Goal: Transaction & Acquisition: Purchase product/service

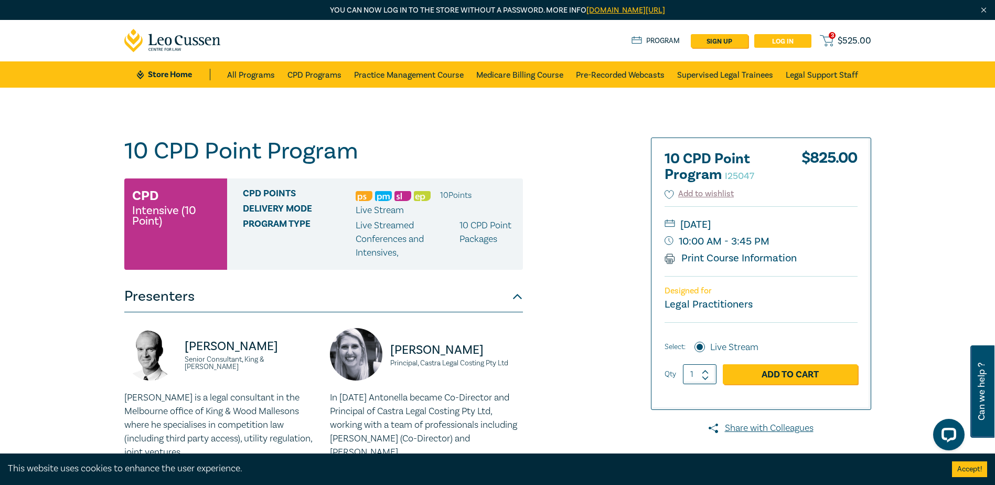
click at [787, 45] on link "Log in" at bounding box center [782, 41] width 57 height 14
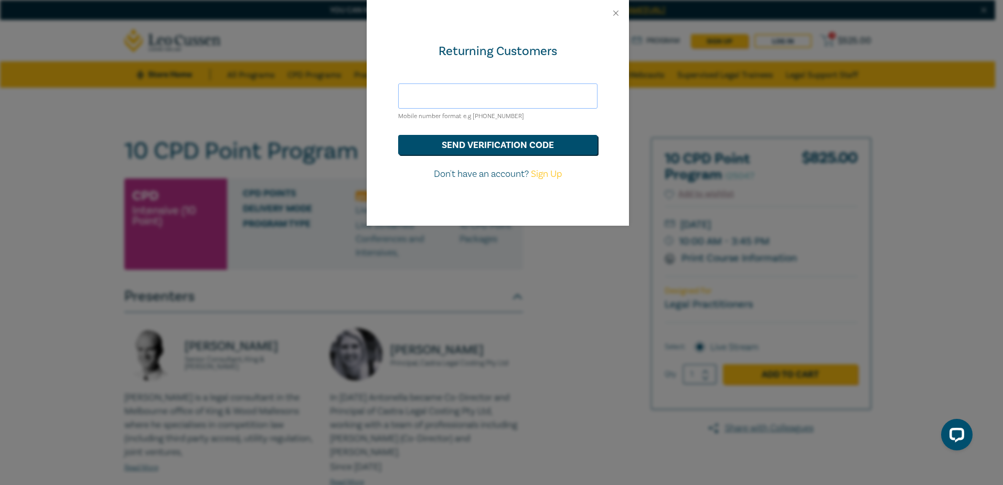
click at [475, 99] on input "text" at bounding box center [497, 95] width 199 height 25
click at [421, 100] on input "text" at bounding box center [497, 95] width 199 height 25
type input "hds@hoyledasilva.com.au"
click at [465, 140] on button "send verification code" at bounding box center [497, 145] width 199 height 20
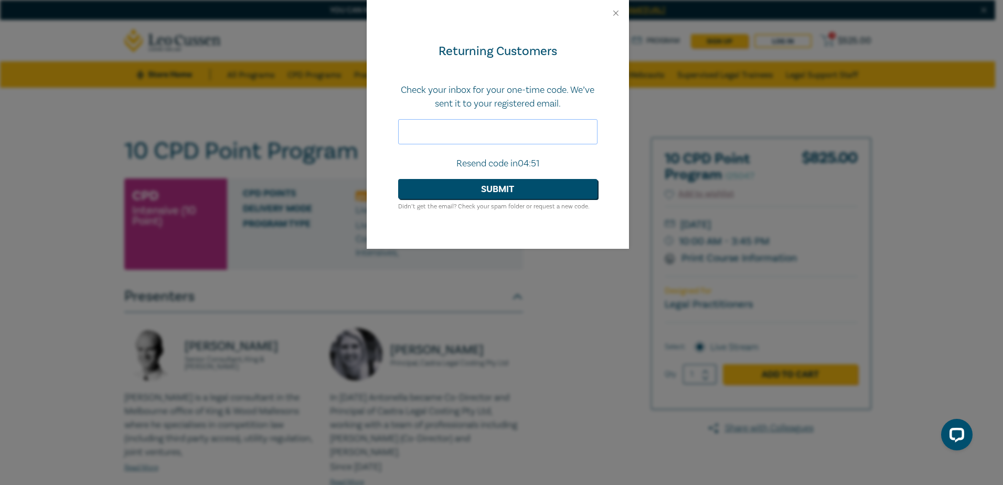
click at [585, 131] on input "text" at bounding box center [497, 131] width 199 height 25
click at [490, 127] on input "text" at bounding box center [497, 131] width 199 height 25
click at [490, 128] on input "text" at bounding box center [497, 131] width 199 height 25
click at [528, 123] on input "text" at bounding box center [497, 131] width 199 height 25
click at [515, 138] on input "text" at bounding box center [497, 131] width 199 height 25
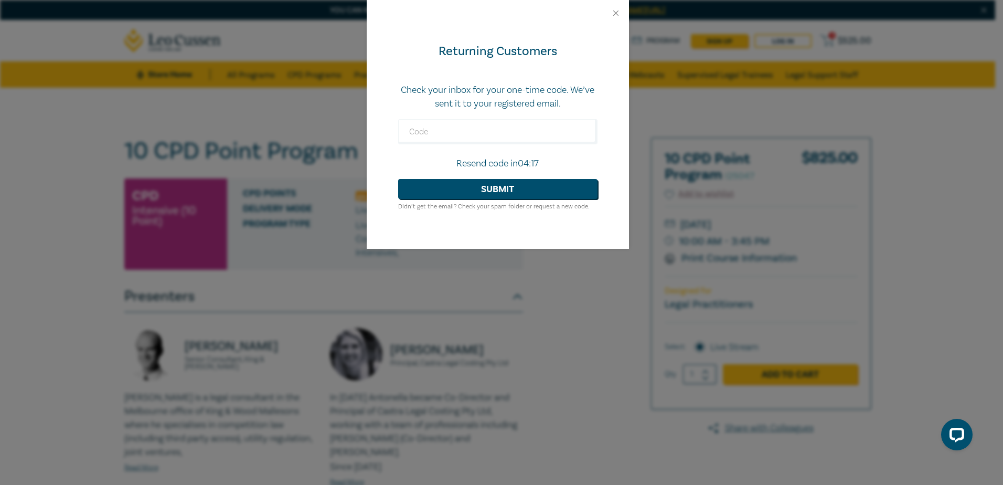
click at [576, 70] on div "Returning Customers Check your inbox for your one-time code. We’ve sent it to y…" at bounding box center [498, 137] width 262 height 222
click at [561, 132] on input "text" at bounding box center [497, 131] width 199 height 25
click at [509, 192] on button "Submit" at bounding box center [497, 189] width 199 height 20
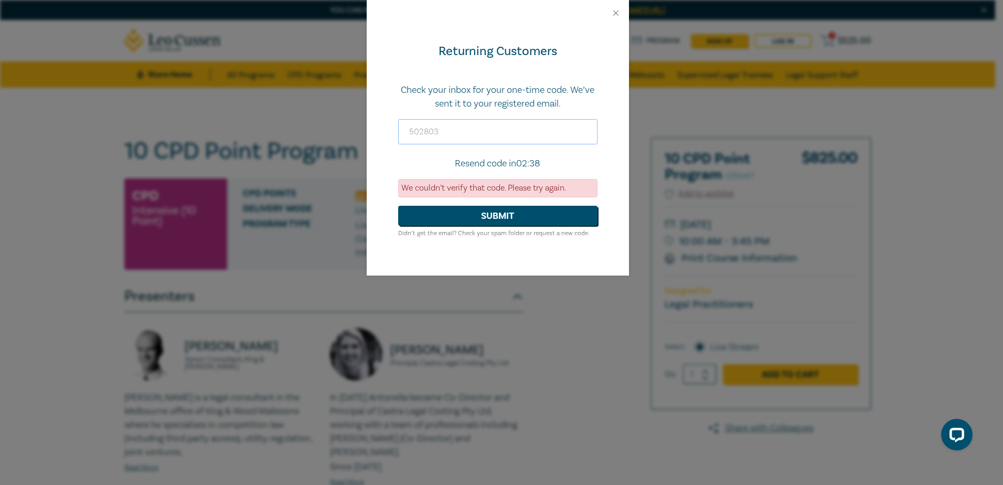
click at [412, 127] on input "502803" at bounding box center [497, 131] width 199 height 25
type input "602803"
click at [490, 218] on button "Submit" at bounding box center [497, 216] width 199 height 20
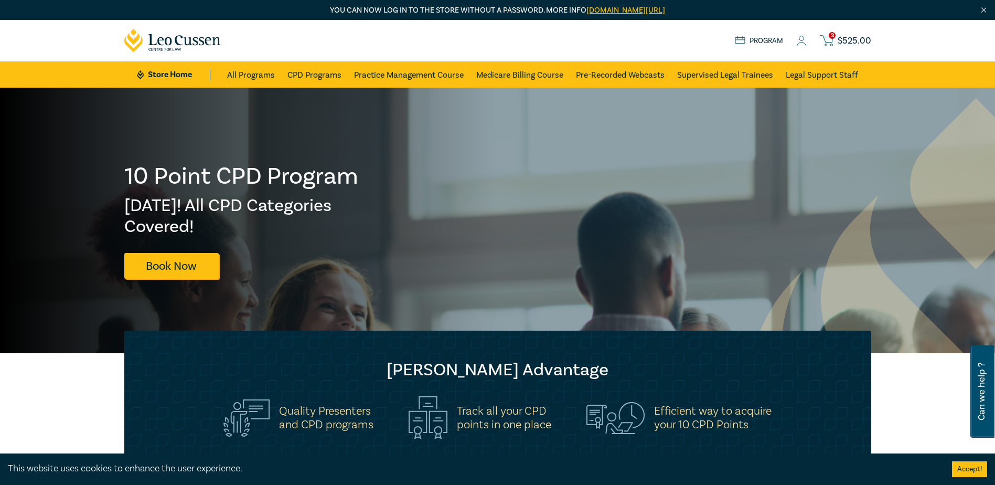
click at [839, 40] on span "$ 525.00" at bounding box center [855, 41] width 34 height 12
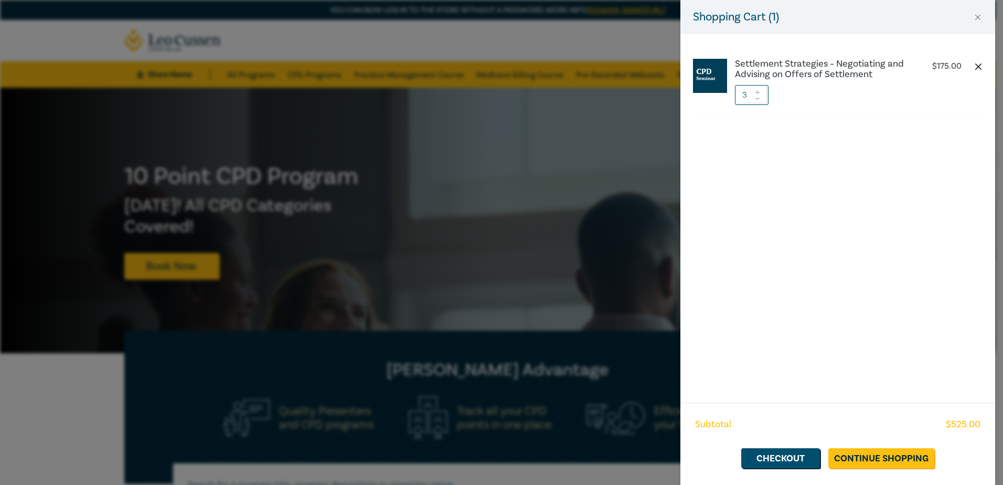
click at [979, 69] on button "button" at bounding box center [978, 66] width 8 height 8
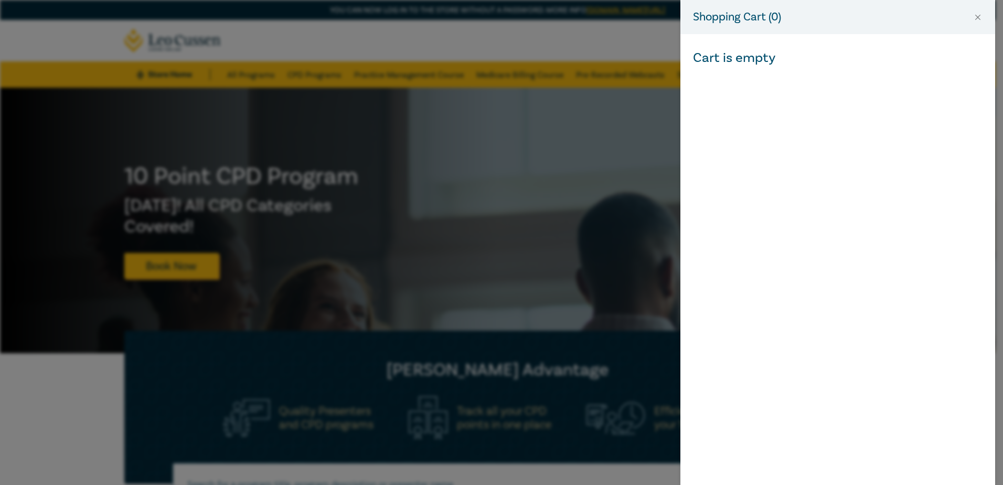
click at [624, 38] on div "Shopping Cart ( 0 ) Cart is empty" at bounding box center [501, 242] width 1003 height 485
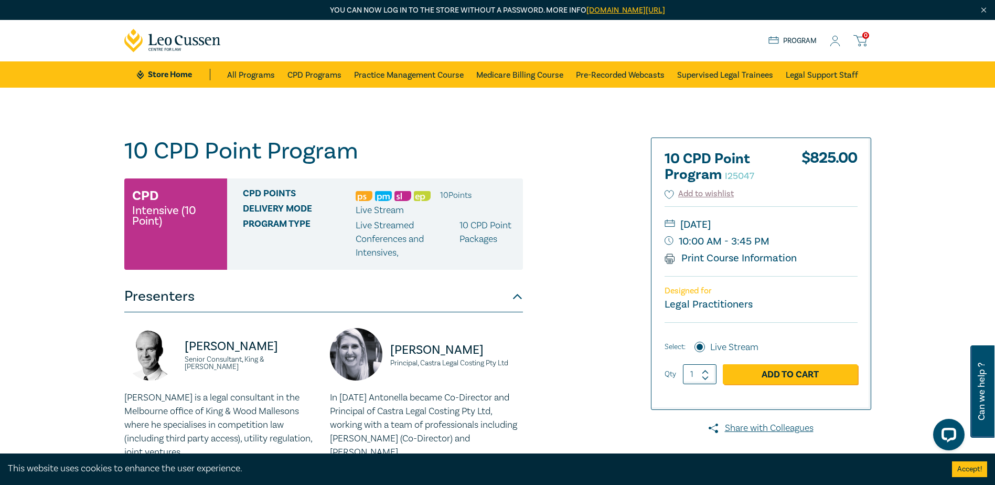
click at [705, 369] on icon at bounding box center [705, 371] width 7 height 5
type input "2"
click at [768, 373] on link "Add to Cart" at bounding box center [790, 374] width 135 height 20
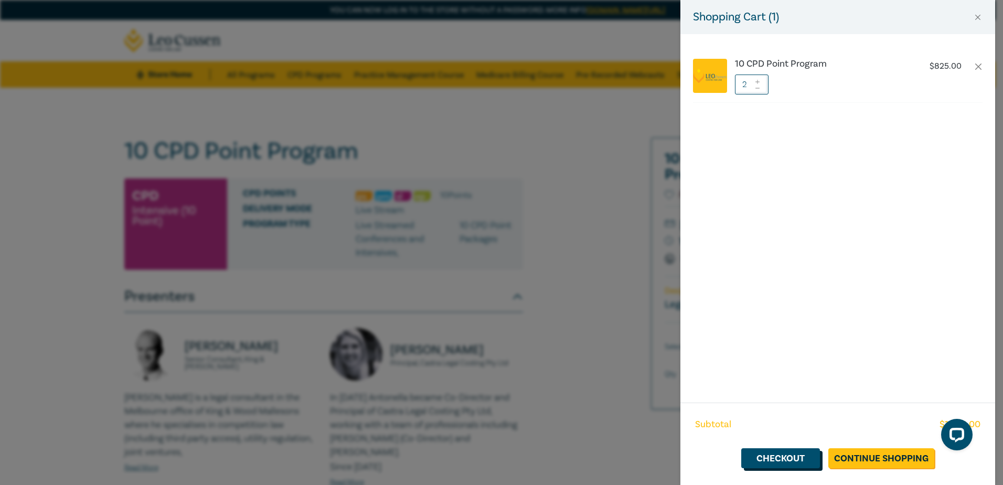
click at [773, 462] on link "Checkout" at bounding box center [780, 458] width 79 height 20
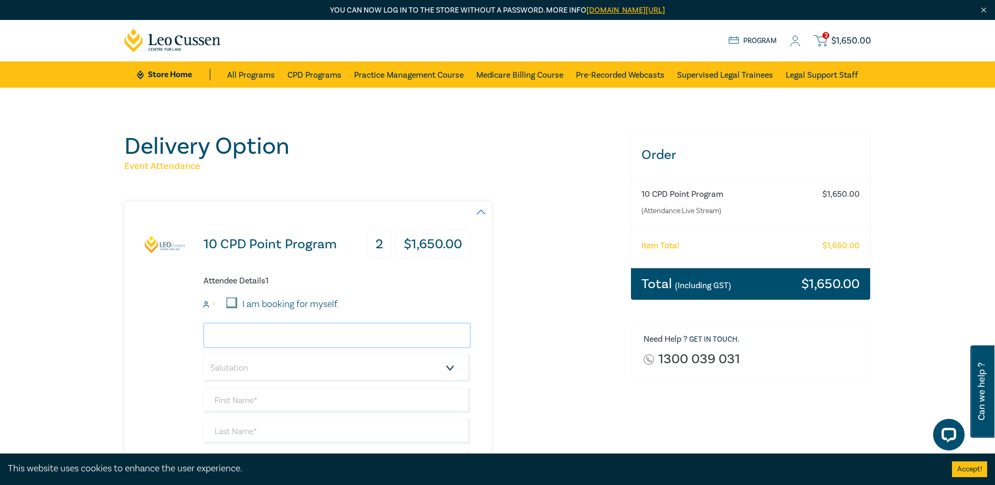
click at [270, 329] on input "email" at bounding box center [337, 335] width 267 height 25
type input "m"
type input "mis"
drag, startPoint x: 264, startPoint y: 331, endPoint x: 88, endPoint y: 335, distance: 175.7
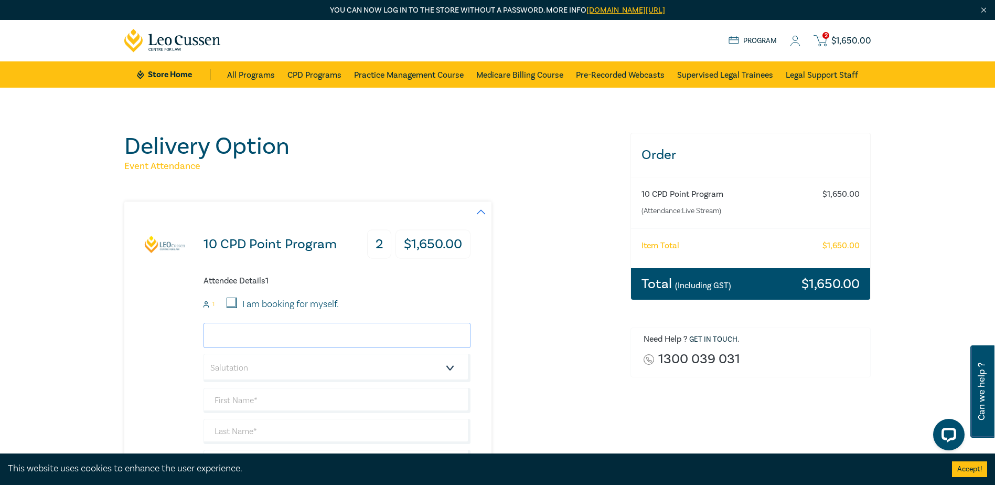
click at [238, 336] on input "email" at bounding box center [337, 335] width 267 height 25
paste input "jding@hoyledasilva.com.au"
type input "jding@hoyledasilva.com.au"
click at [223, 365] on select "Salutation Mr. Mrs. Ms. Miss Dr. Prof. Other" at bounding box center [337, 368] width 267 height 28
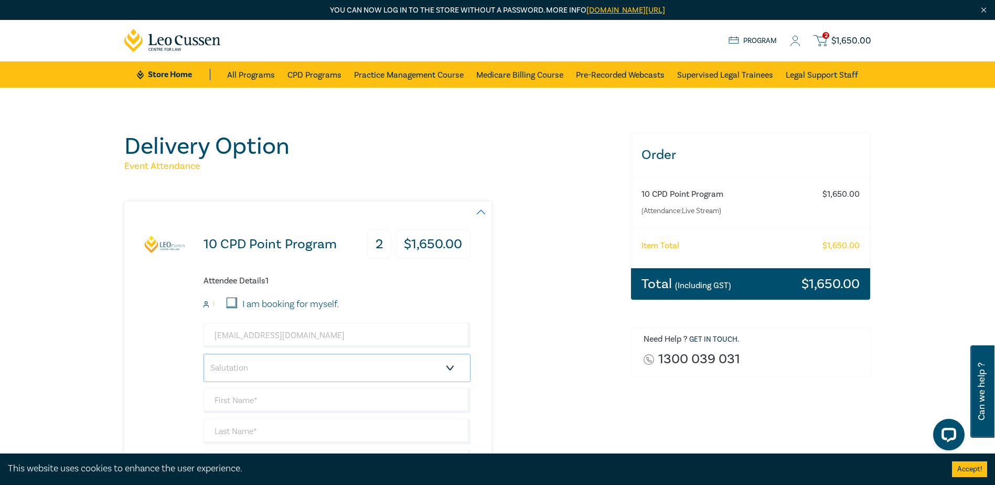
select select "Miss"
click at [204, 354] on select "Salutation Mr. Mrs. Ms. Miss Dr. Prof. Other" at bounding box center [337, 368] width 267 height 28
click at [238, 395] on input "text" at bounding box center [337, 400] width 267 height 25
type input "Jessica"
type input "Ding"
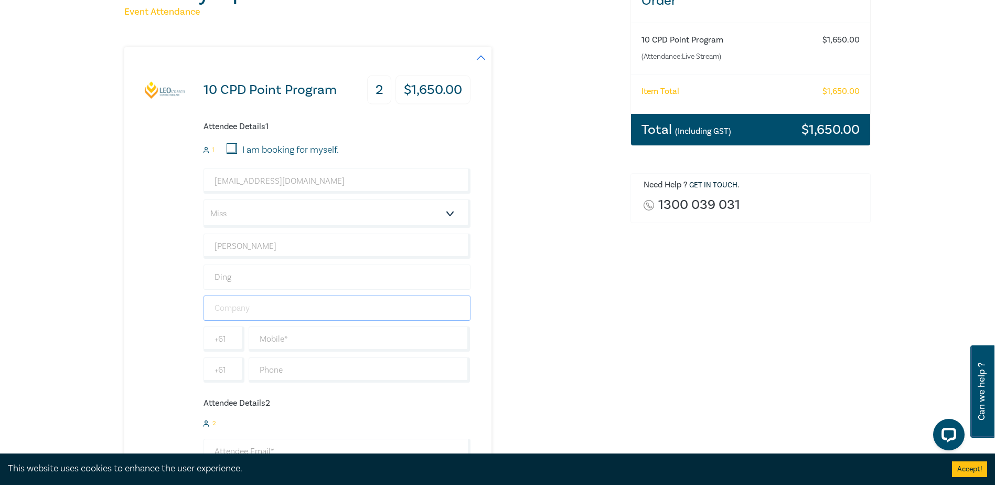
scroll to position [157, 0]
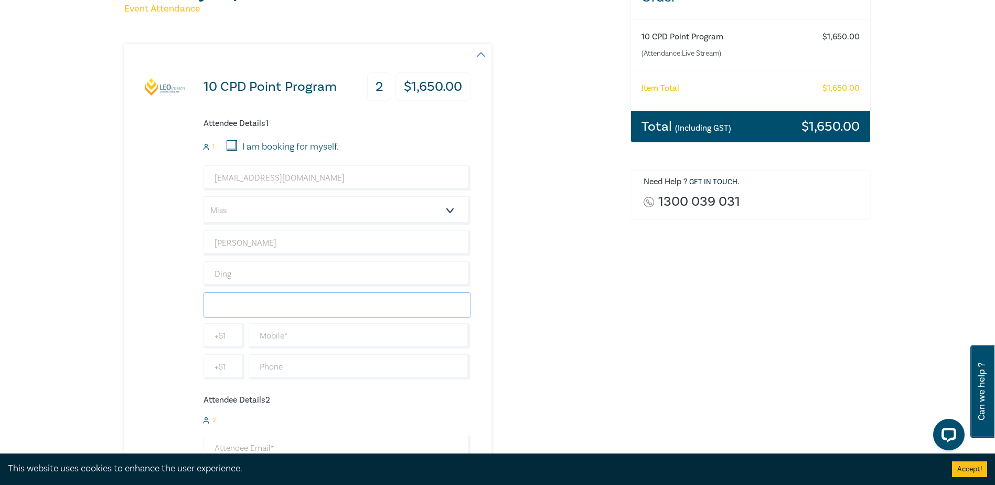
click at [249, 311] on input "text" at bounding box center [337, 304] width 267 height 25
type input "[PERSON_NAME] Lawyers"
click at [273, 332] on input "text" at bounding box center [360, 335] width 222 height 25
click at [264, 344] on input "text" at bounding box center [360, 335] width 222 height 25
paste input "9108 7292"
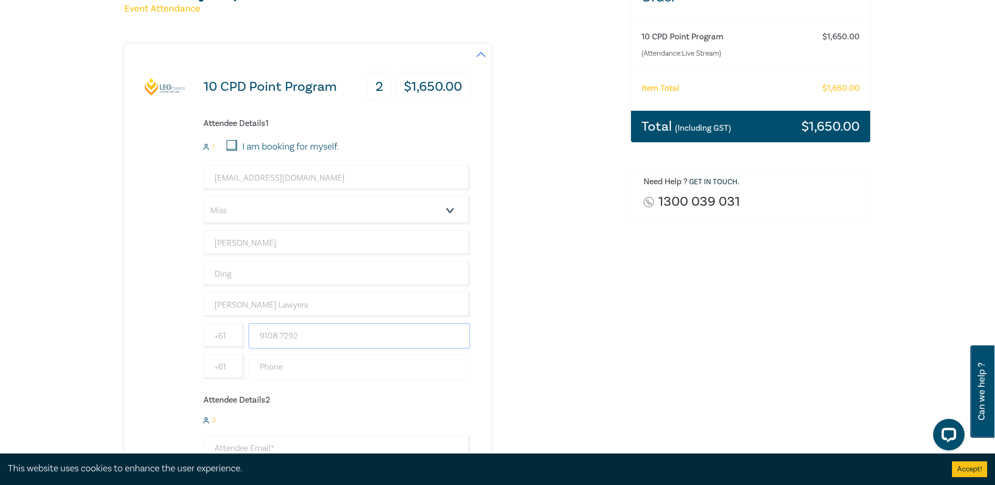
type input "9108 7292"
click at [267, 358] on input "text" at bounding box center [360, 366] width 222 height 25
paste input "9108 7292"
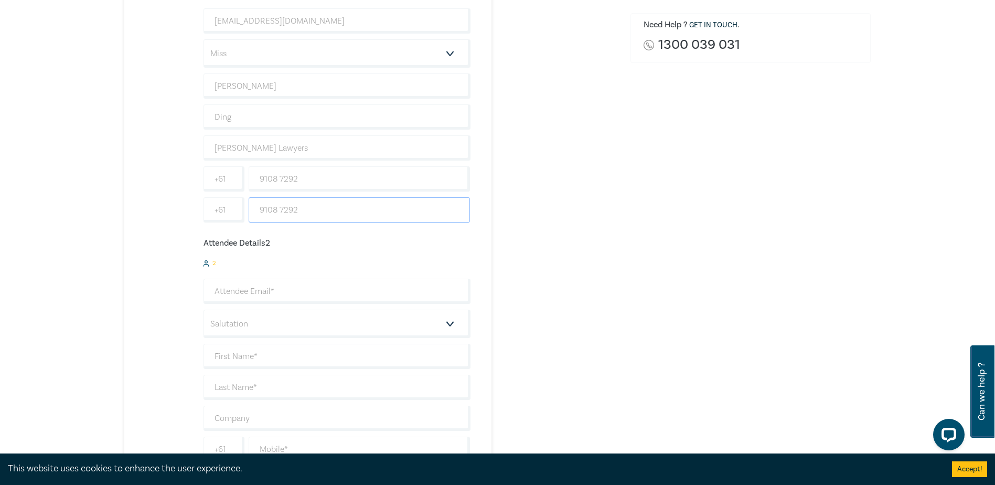
scroll to position [315, 0]
type input "9108 7292"
click at [247, 285] on input "email" at bounding box center [337, 290] width 267 height 25
click at [253, 224] on form "2 I am booking for myself. Salutation Mr. Mrs. Ms. Miss Dr. Prof. Other +61 +61…" at bounding box center [337, 323] width 267 height 233
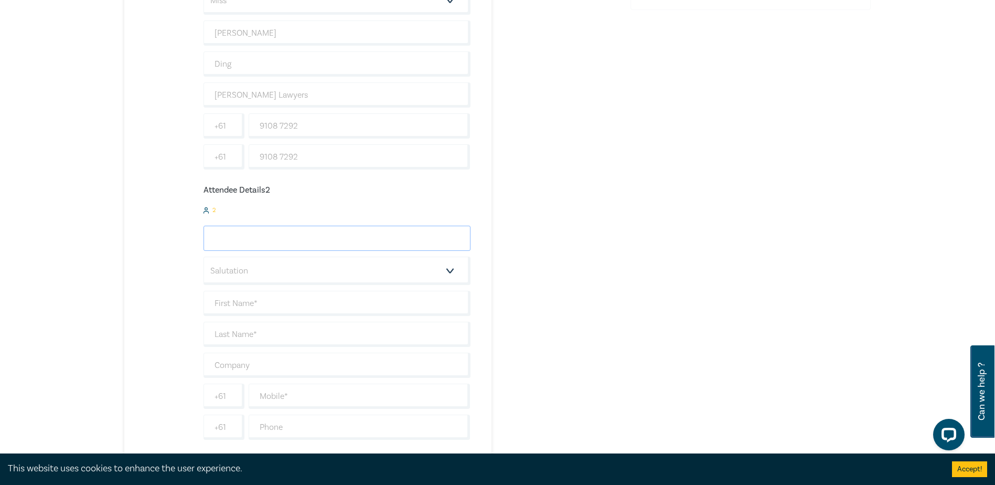
click at [245, 235] on input "email" at bounding box center [337, 238] width 267 height 25
paste input "jyu@hoyledasilva.com.au"
type input "jyu@hoyledasilva.com.au"
type input "Jennilyn"
type input "Yu"
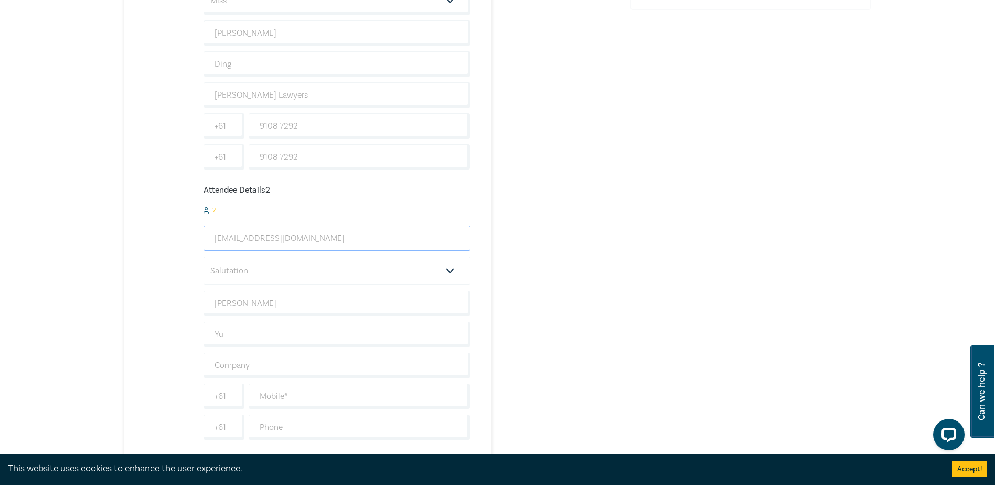
type input "jyu@hoyledasilva.com.au"
click at [238, 275] on select "Salutation Mr. Mrs. Ms. Miss Dr. Prof. Other" at bounding box center [337, 270] width 267 height 28
select select "Miss"
click at [204, 256] on select "Salutation Mr. Mrs. Ms. Miss Dr. Prof. Other" at bounding box center [337, 270] width 267 height 28
click at [254, 368] on input "text" at bounding box center [337, 364] width 267 height 25
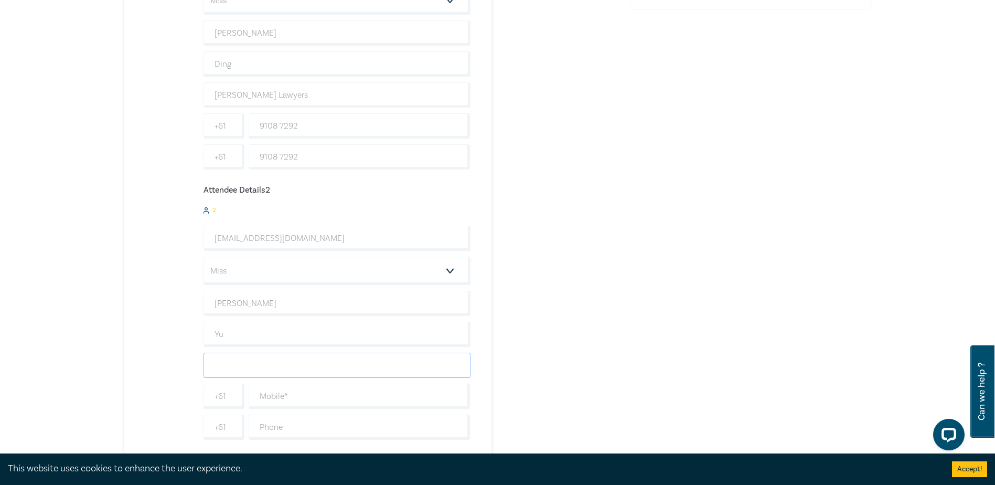
click at [254, 368] on input "text" at bounding box center [337, 364] width 267 height 25
type input "[PERSON_NAME] Lawyers"
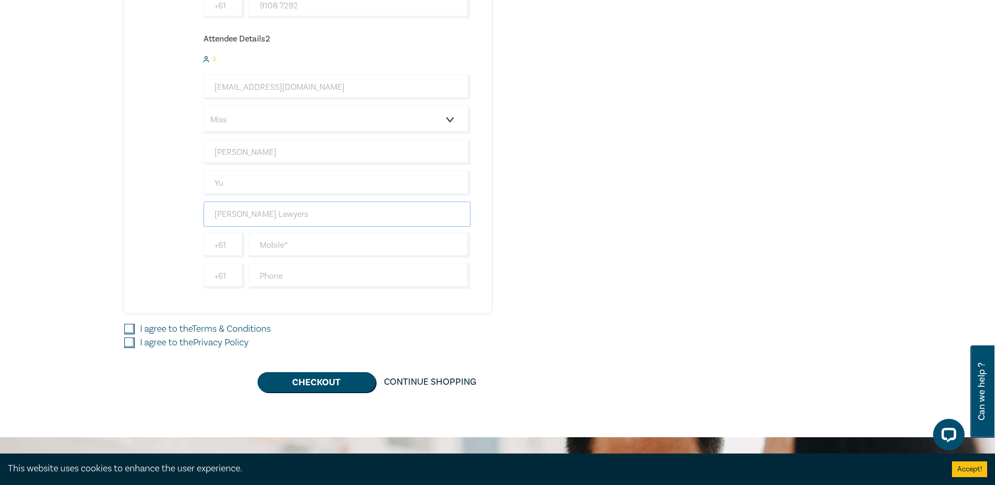
scroll to position [524, 0]
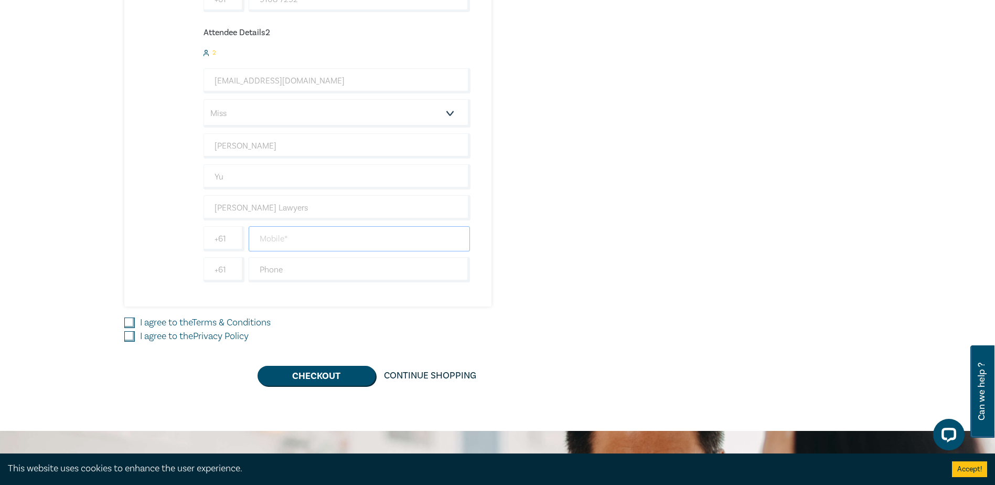
click at [302, 247] on input "text" at bounding box center [360, 238] width 222 height 25
click at [295, 246] on input "text" at bounding box center [360, 238] width 222 height 25
paste input "9108 7322"
type input "9108 7322"
click at [269, 260] on input "text" at bounding box center [360, 269] width 222 height 25
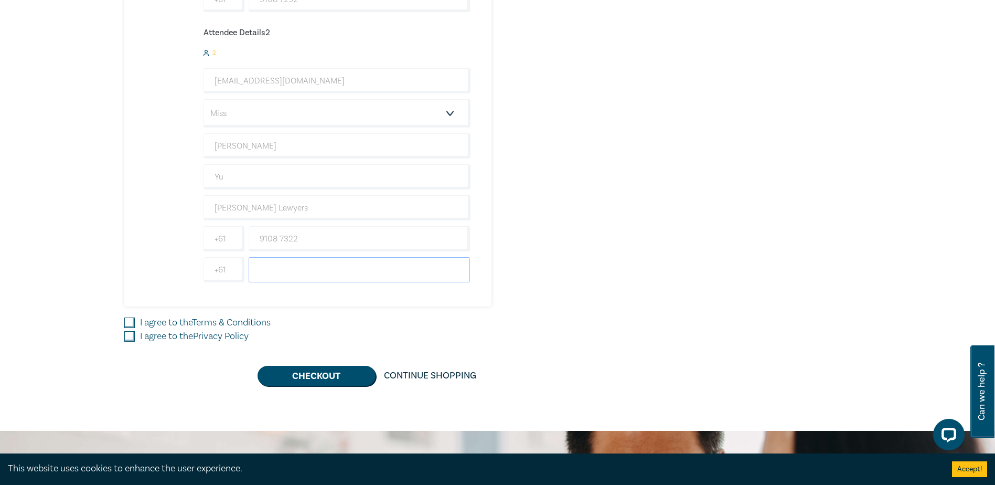
paste input "9108 7322"
type input "9108 7322"
click at [129, 316] on div "I agree to the Terms & Conditions" at bounding box center [371, 323] width 494 height 14
click at [129, 335] on input "I agree to the Privacy Policy" at bounding box center [129, 336] width 10 height 10
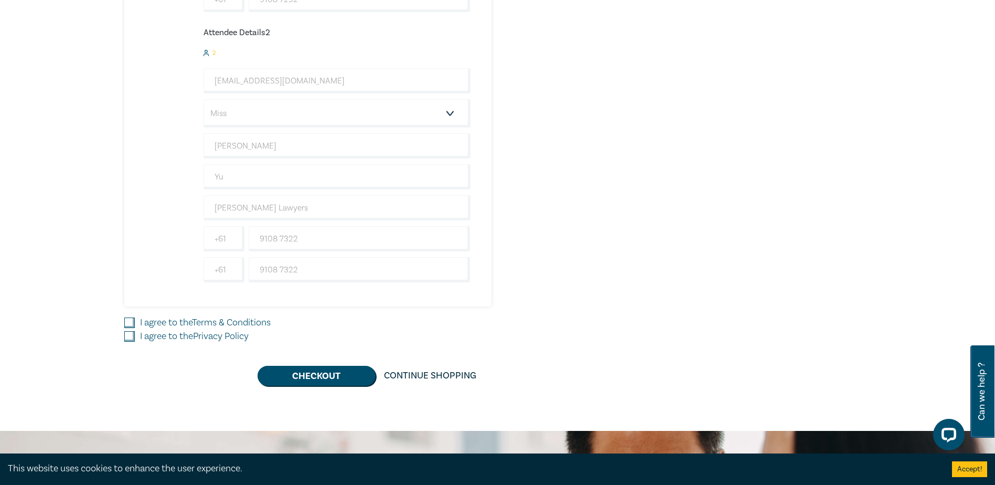
checkbox input "true"
click at [129, 324] on input "I agree to the Terms & Conditions" at bounding box center [129, 322] width 10 height 10
checkbox input "true"
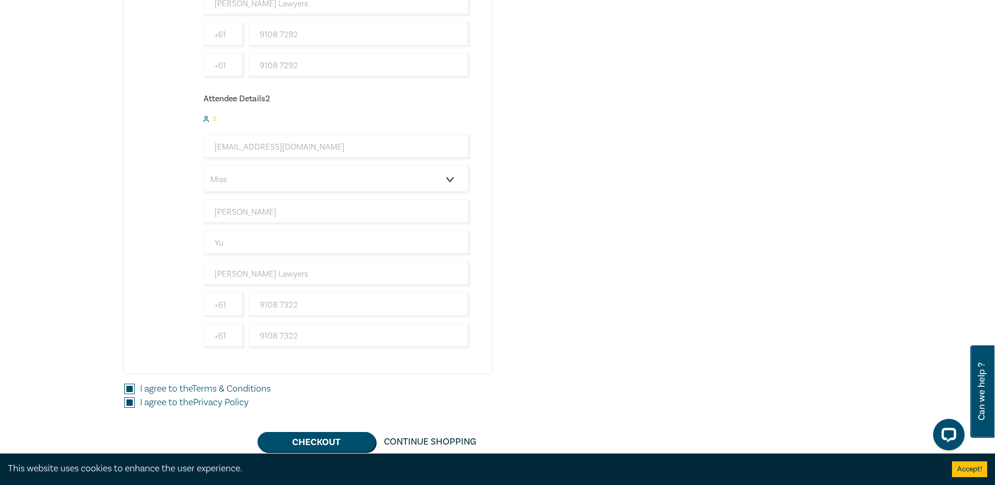
scroll to position [472, 0]
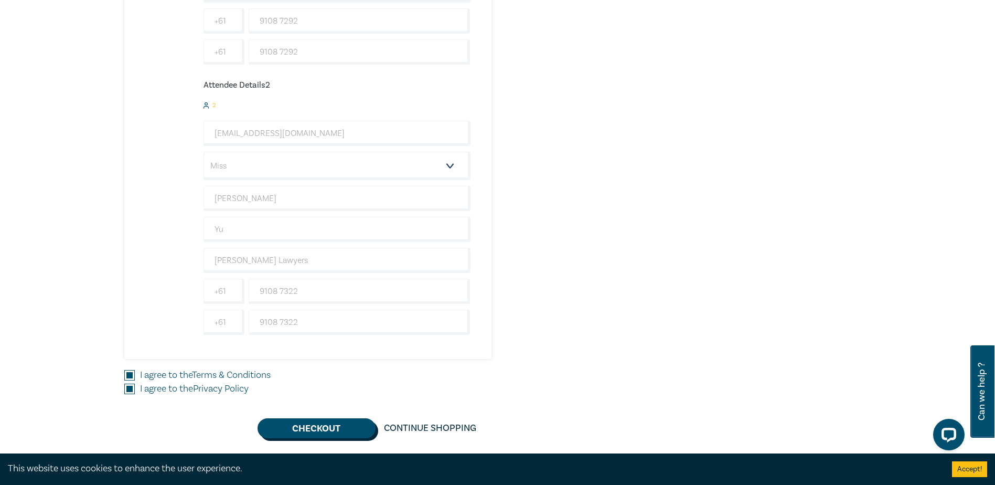
drag, startPoint x: 314, startPoint y: 428, endPoint x: 37, endPoint y: 422, distance: 276.5
click at [314, 427] on button "Checkout" at bounding box center [317, 428] width 118 height 20
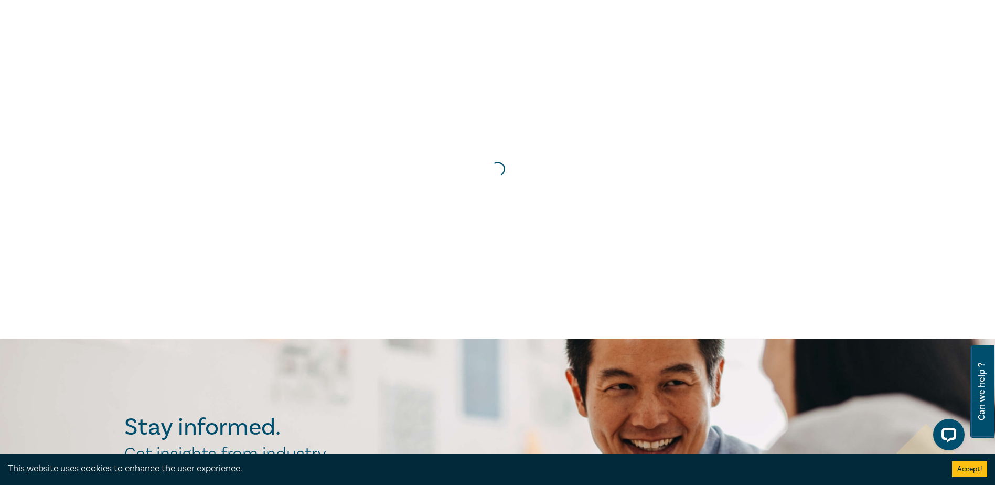
scroll to position [0, 0]
